Goal: Task Accomplishment & Management: Manage account settings

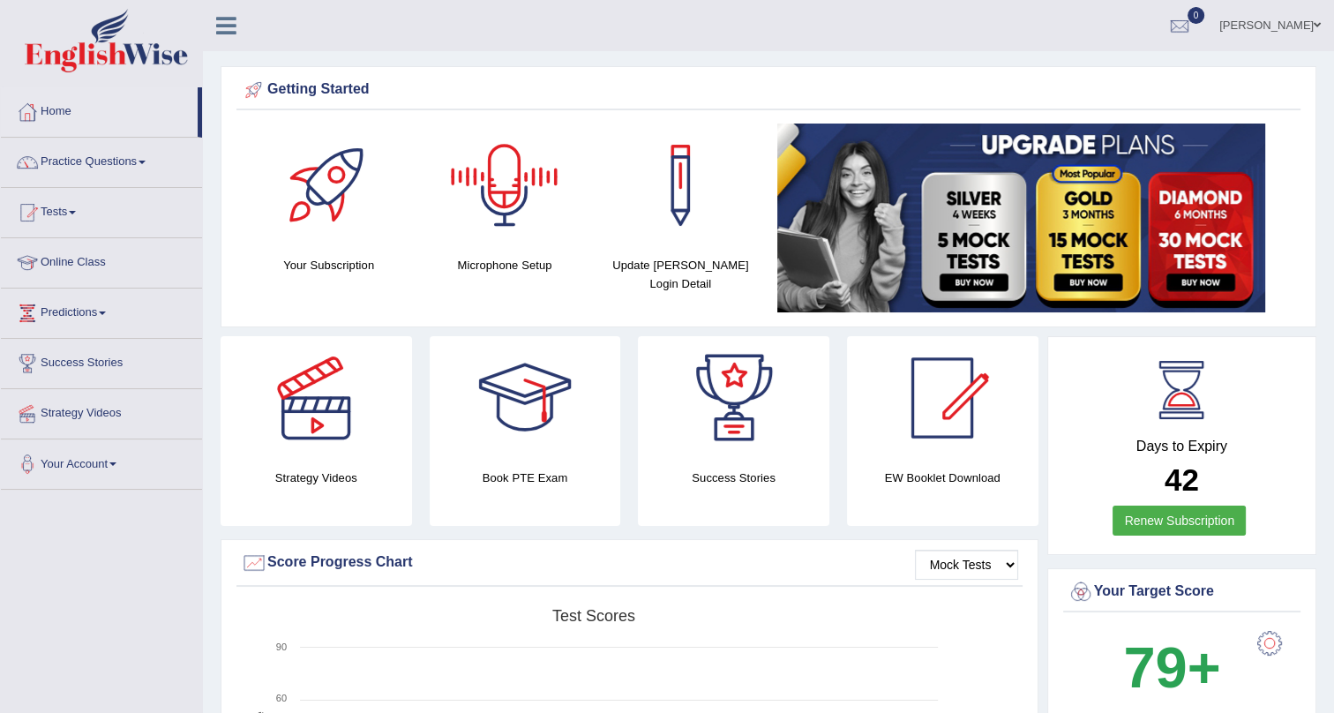
click at [1278, 36] on link "[PERSON_NAME]" at bounding box center [1270, 23] width 128 height 46
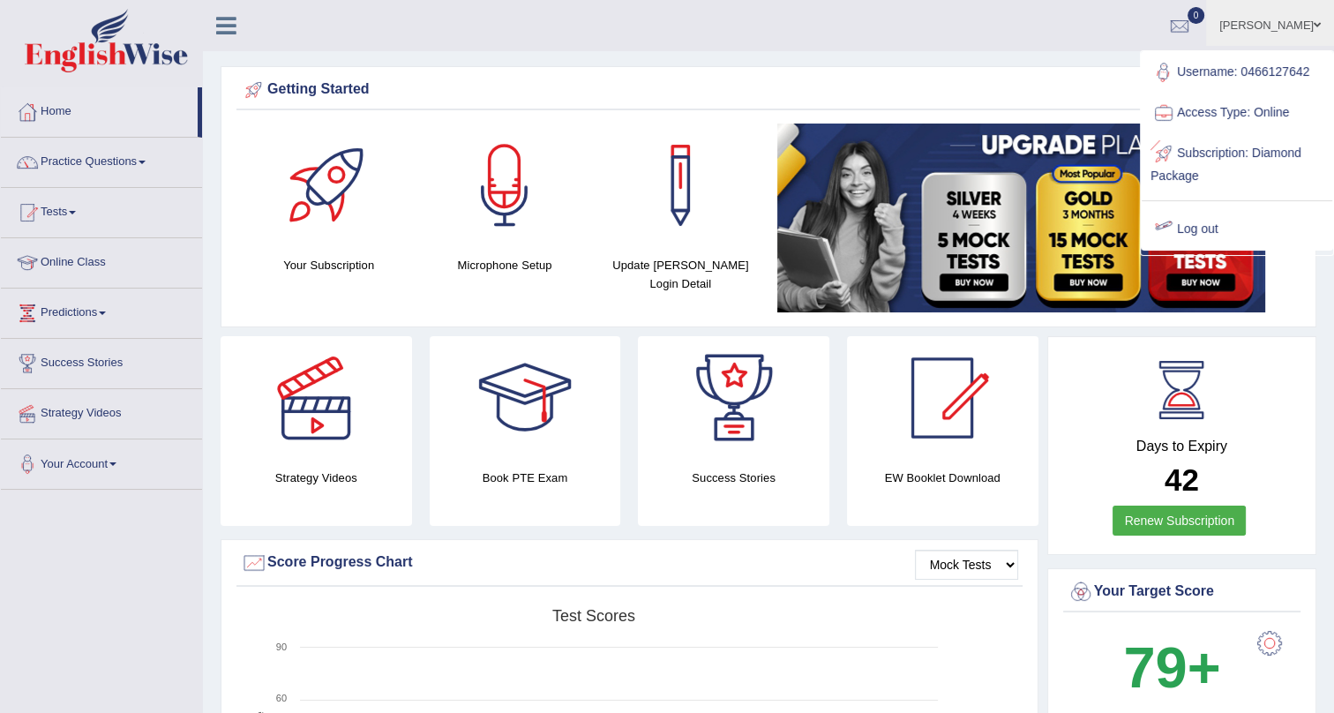
click at [1210, 226] on link "Log out" at bounding box center [1236, 229] width 191 height 41
